Goal: Check status: Check status

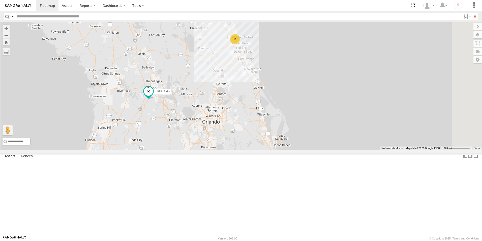
drag, startPoint x: 292, startPoint y: 159, endPoint x: 238, endPoint y: 148, distance: 55.5
click at [238, 148] on div "TRUCK 45 11" at bounding box center [241, 86] width 482 height 128
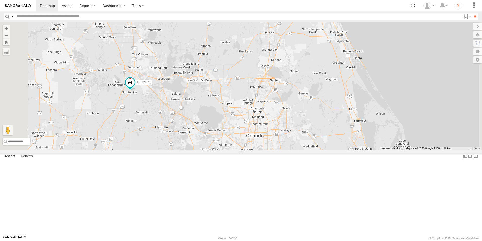
drag, startPoint x: 239, startPoint y: 144, endPoint x: 274, endPoint y: 133, distance: 37.0
click at [274, 133] on div "TRUCK 45 11" at bounding box center [241, 86] width 482 height 128
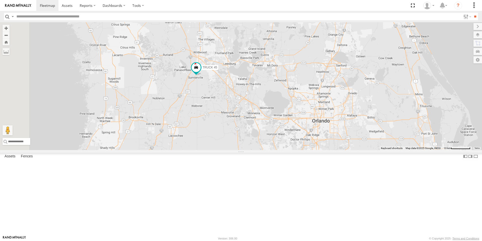
drag, startPoint x: 273, startPoint y: 155, endPoint x: 341, endPoint y: 139, distance: 69.7
click at [341, 139] on div "TRUCK 45 11" at bounding box center [241, 86] width 482 height 128
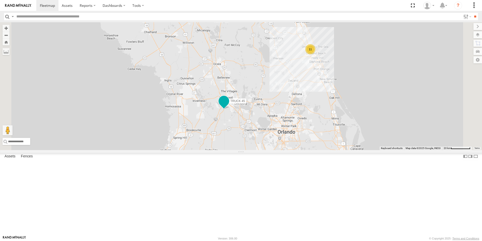
click at [229, 105] on span at bounding box center [224, 100] width 9 height 9
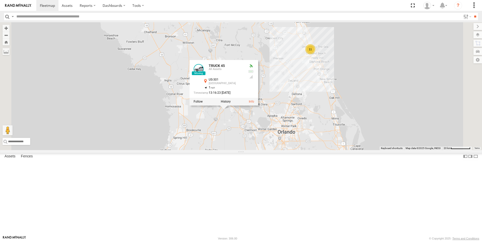
click at [291, 150] on div "TRUCK 45 11 TRUCK 45 All Assets US-301 [GEOGRAPHIC_DATA] 28.75562 , -82.06048 1…" at bounding box center [241, 86] width 482 height 128
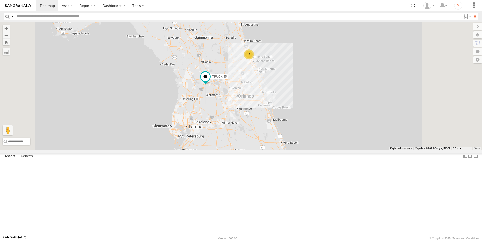
drag, startPoint x: 315, startPoint y: 192, endPoint x: 303, endPoint y: 153, distance: 39.8
click at [303, 150] on div "TRUCK 45 11" at bounding box center [241, 86] width 482 height 128
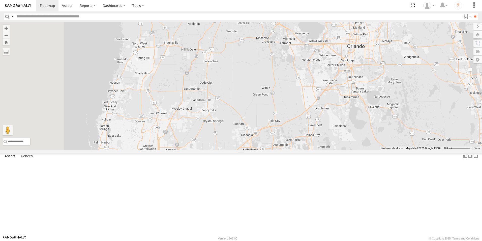
drag, startPoint x: 269, startPoint y: 148, endPoint x: 430, endPoint y: 192, distance: 167.6
click at [430, 150] on div "TRUCK 45" at bounding box center [241, 86] width 482 height 128
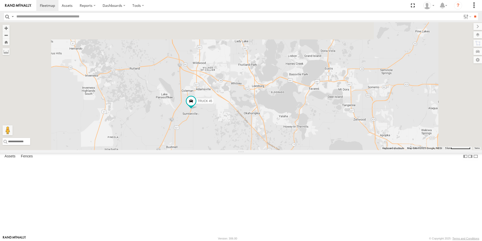
drag, startPoint x: 339, startPoint y: 78, endPoint x: 342, endPoint y: 245, distance: 166.6
click at [342, 240] on html at bounding box center [241, 120] width 482 height 241
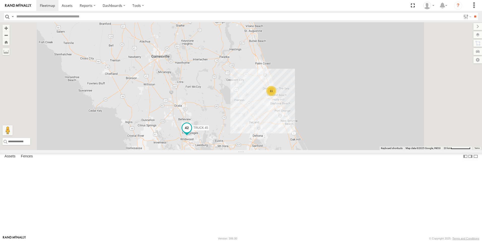
click at [192, 132] on span at bounding box center [186, 127] width 9 height 9
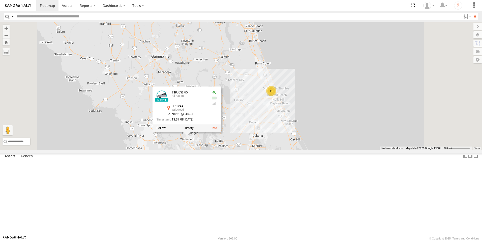
click at [391, 146] on div "TRUCK 45 11 TRUCK 45 All Assets CR-124A Wildwood 28.89946 , -82.0369 North 44 1…" at bounding box center [241, 86] width 482 height 128
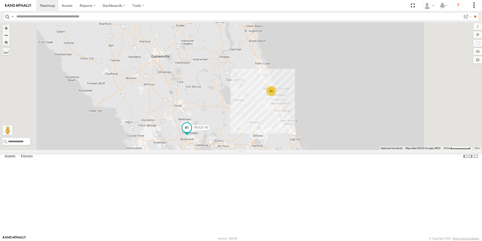
click at [192, 132] on span at bounding box center [186, 127] width 9 height 9
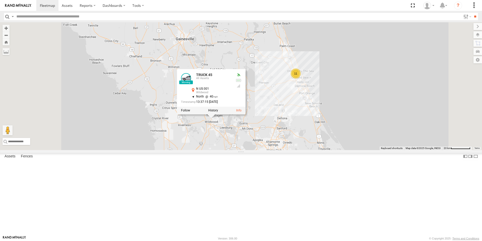
drag, startPoint x: 315, startPoint y: 180, endPoint x: 339, endPoint y: 162, distance: 30.3
click at [339, 150] on div "TRUCK 45 11 TRUCK 45 All Assets N US-301 Wildwood 28.90064 , -82.0369 North 40 …" at bounding box center [241, 86] width 482 height 128
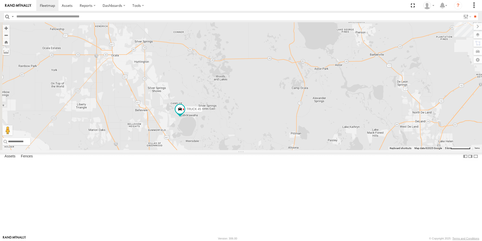
drag, startPoint x: 235, startPoint y: 164, endPoint x: 320, endPoint y: 128, distance: 92.9
click at [320, 128] on div "TRUCK 45 11" at bounding box center [241, 86] width 482 height 128
click at [185, 114] on span at bounding box center [180, 109] width 9 height 9
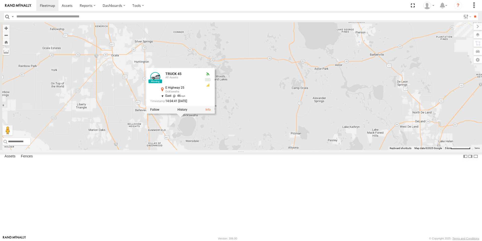
click at [311, 150] on div "TRUCK 45 11 TRUCK 45 All Assets E Highway 25 [GEOGRAPHIC_DATA] 29.0379 , -81.95…" at bounding box center [241, 86] width 482 height 128
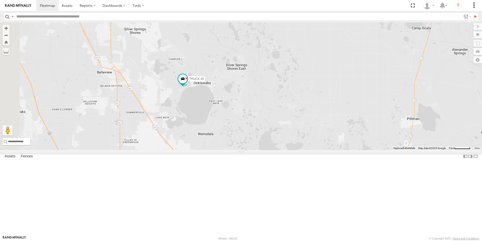
drag, startPoint x: 246, startPoint y: 155, endPoint x: 306, endPoint y: 119, distance: 70.3
click at [306, 119] on div "TRUCK 45" at bounding box center [241, 86] width 482 height 128
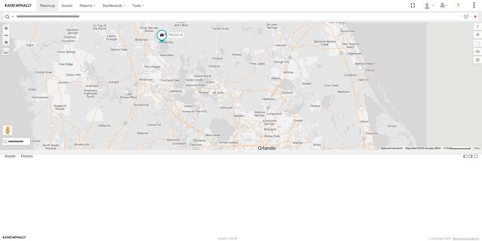
drag, startPoint x: 379, startPoint y: 187, endPoint x: 295, endPoint y: 139, distance: 96.6
click at [295, 139] on div "TRUCK 45 11" at bounding box center [241, 86] width 482 height 128
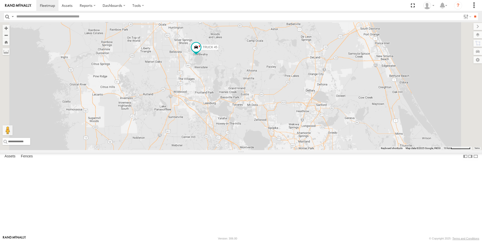
drag, startPoint x: 283, startPoint y: 93, endPoint x: 289, endPoint y: 133, distance: 40.8
click at [289, 133] on div "TRUCK 45" at bounding box center [241, 86] width 482 height 128
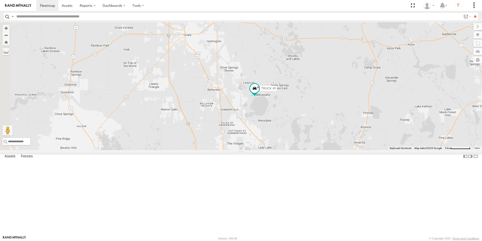
drag, startPoint x: 276, startPoint y: 85, endPoint x: 364, endPoint y: 162, distance: 117.3
click at [364, 150] on div "TRUCK 45" at bounding box center [241, 86] width 482 height 128
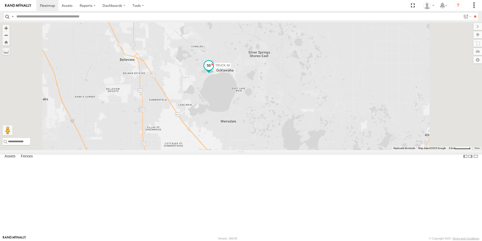
click at [213, 70] on span at bounding box center [208, 65] width 9 height 9
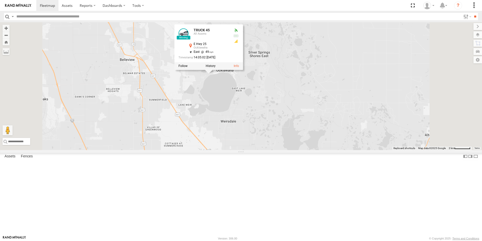
click at [371, 150] on div "TRUCK 45 TRUCK 45 All Assets [STREET_ADDRESS] 29.03872 , -81.95107 East 49 14:0…" at bounding box center [241, 86] width 482 height 128
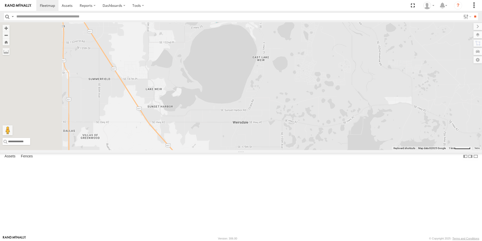
drag, startPoint x: 289, startPoint y: 139, endPoint x: 382, endPoint y: 139, distance: 92.6
click at [382, 139] on div "TRUCK 45" at bounding box center [241, 86] width 482 height 128
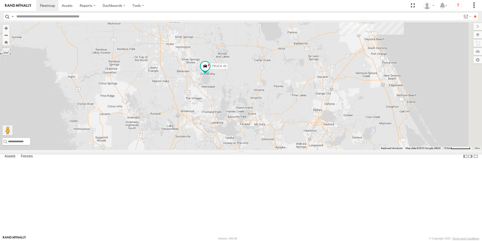
drag, startPoint x: 414, startPoint y: 164, endPoint x: 321, endPoint y: 149, distance: 94.6
click at [321, 149] on div "TRUCK 45" at bounding box center [241, 86] width 482 height 128
